Goal: Check status: Check status

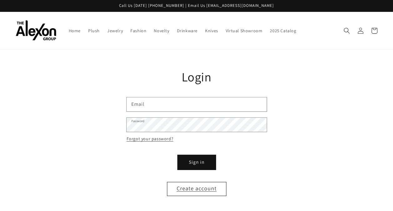
type input "**********"
click at [188, 156] on button "Sign in" at bounding box center [197, 162] width 38 height 14
click at [189, 155] on button "Sign in" at bounding box center [197, 162] width 38 height 14
click at [207, 156] on button "Sign in" at bounding box center [197, 162] width 38 height 14
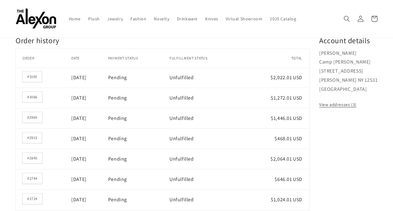
scroll to position [63, 0]
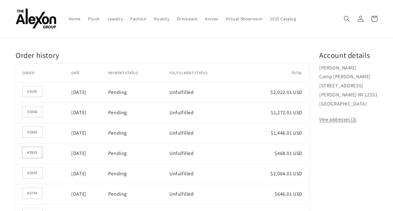
click at [36, 148] on link "#2913" at bounding box center [32, 152] width 19 height 11
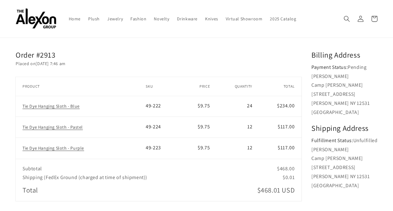
scroll to position [31, 0]
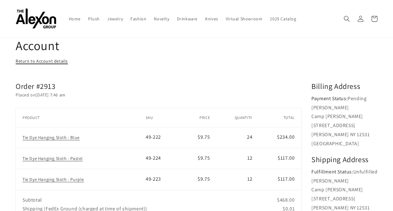
click at [47, 57] on link "Return to Account details" at bounding box center [42, 61] width 52 height 8
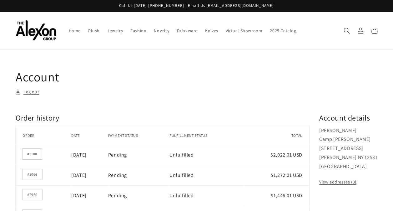
scroll to position [31, 0]
